Goal: Ask a question

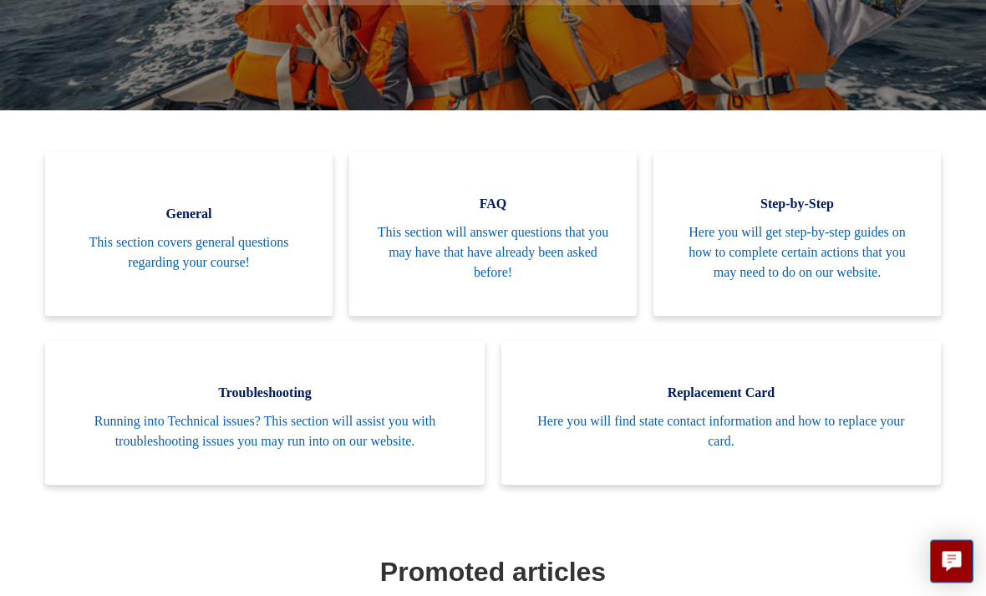
scroll to position [331, 0]
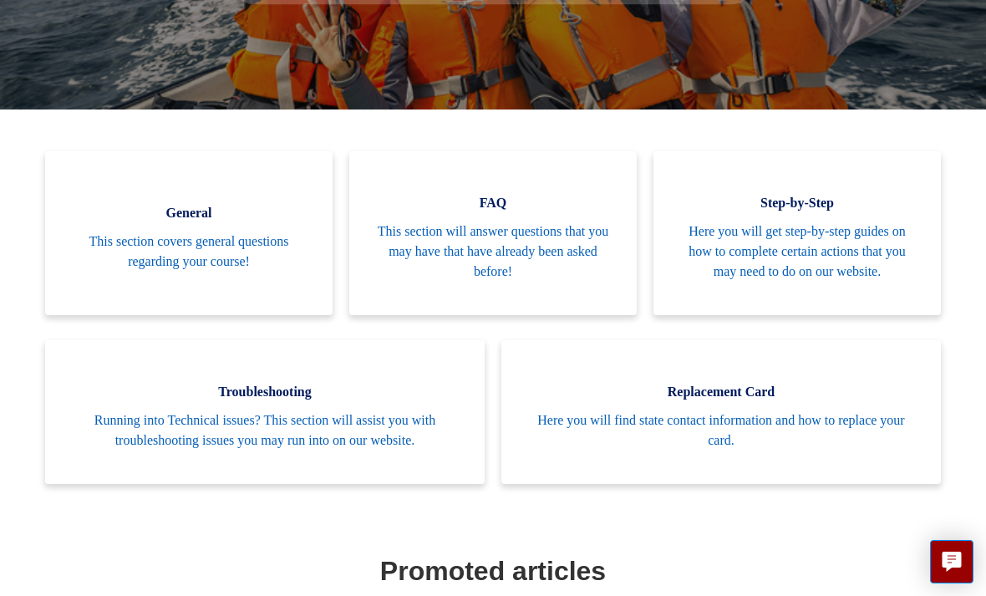
click at [497, 261] on span "This section will answer questions that you may have that have already been ask…" at bounding box center [492, 252] width 237 height 60
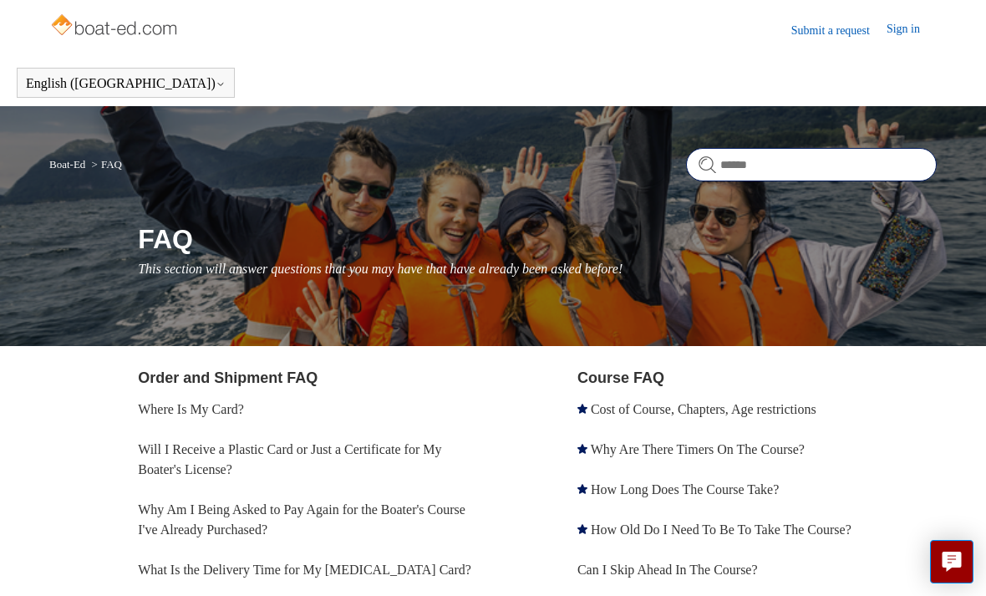
click at [777, 162] on input "Search" at bounding box center [811, 164] width 251 height 33
type input "*"
type input "********"
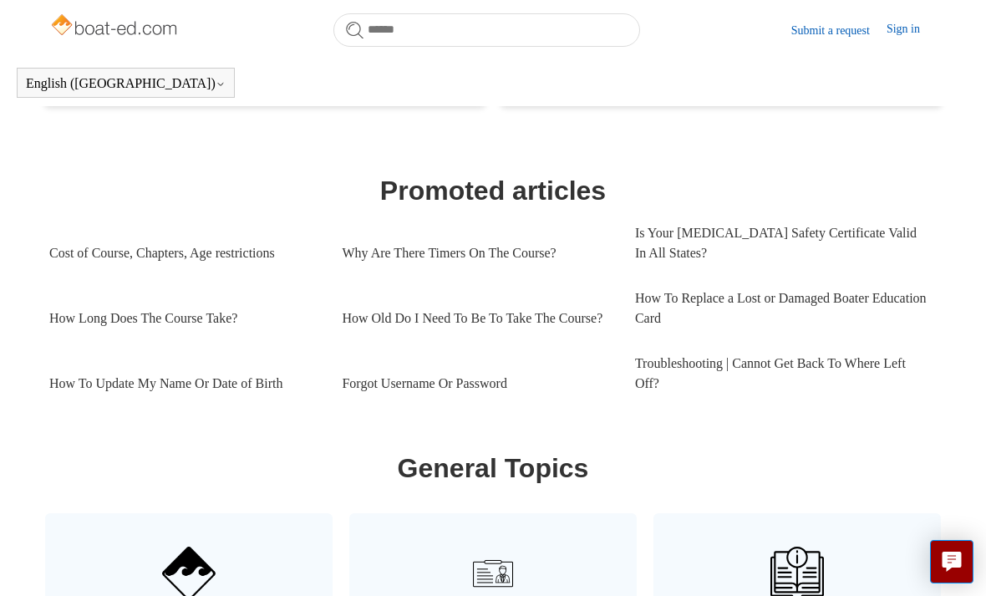
scroll to position [662, 0]
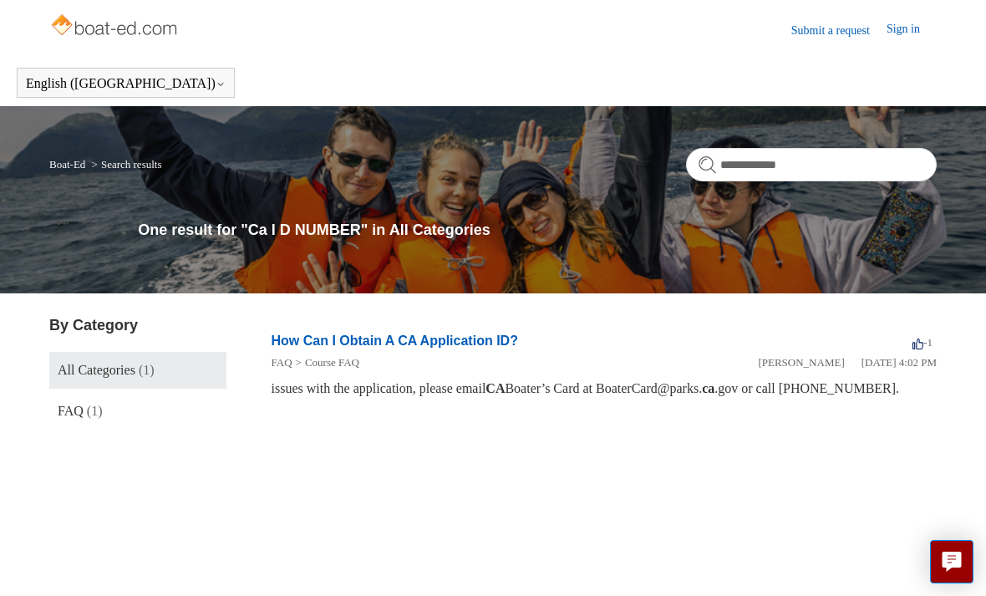
click at [815, 23] on link "Submit a request" at bounding box center [839, 31] width 95 height 18
